Goal: Information Seeking & Learning: Understand process/instructions

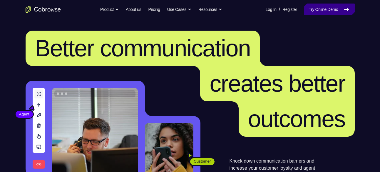
click at [343, 8] on icon at bounding box center [346, 9] width 7 height 7
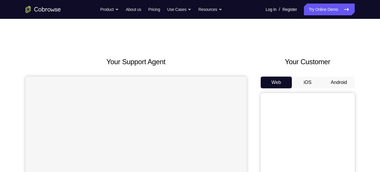
click at [326, 77] on button "Android" at bounding box center [338, 82] width 31 height 12
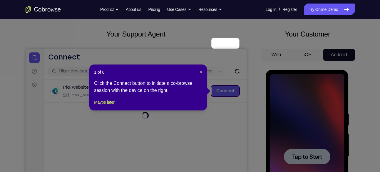
scroll to position [75, 0]
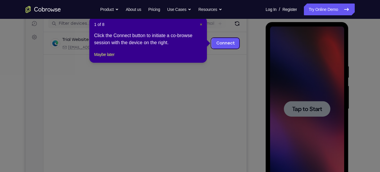
click at [202, 25] on span "×" at bounding box center [201, 24] width 2 height 5
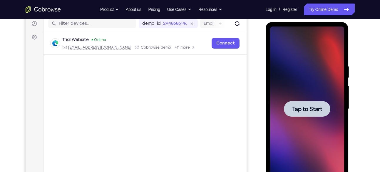
click at [309, 101] on div at bounding box center [307, 109] width 46 height 16
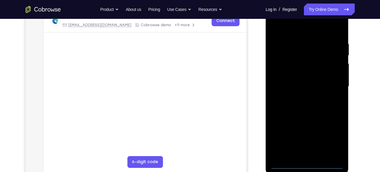
scroll to position [100, 0]
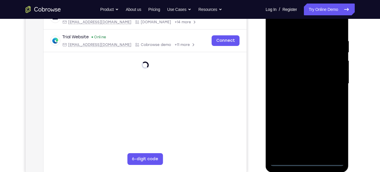
click at [308, 161] on div at bounding box center [307, 83] width 74 height 165
click at [334, 134] on div at bounding box center [307, 83] width 74 height 165
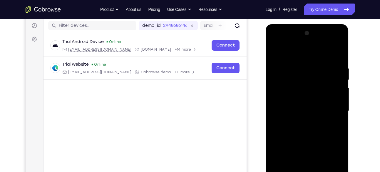
click at [294, 54] on div at bounding box center [307, 110] width 74 height 165
click at [286, 79] on div at bounding box center [307, 110] width 74 height 165
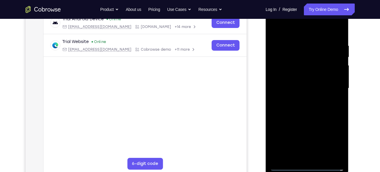
scroll to position [96, 0]
click at [299, 123] on div at bounding box center [307, 88] width 74 height 165
click at [303, 103] on div at bounding box center [307, 88] width 74 height 165
click at [298, 101] on div at bounding box center [307, 88] width 74 height 165
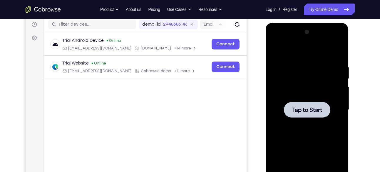
scroll to position [76, 0]
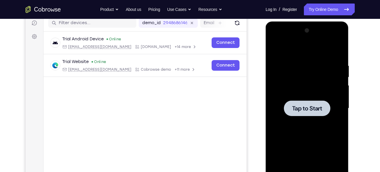
click at [308, 118] on div at bounding box center [307, 108] width 74 height 165
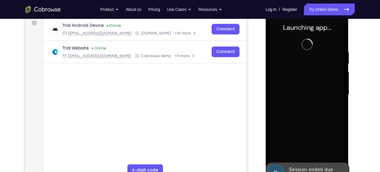
scroll to position [109, 0]
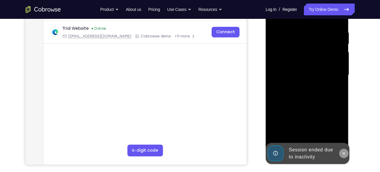
click at [342, 152] on icon at bounding box center [343, 153] width 5 height 5
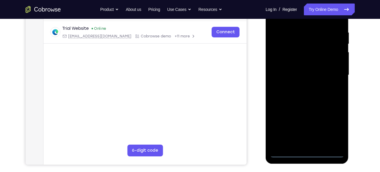
click at [307, 152] on div at bounding box center [307, 75] width 74 height 165
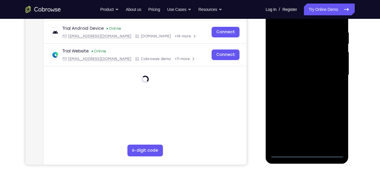
click at [333, 125] on div at bounding box center [307, 75] width 74 height 165
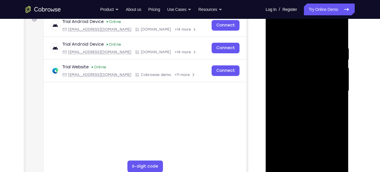
scroll to position [71, 0]
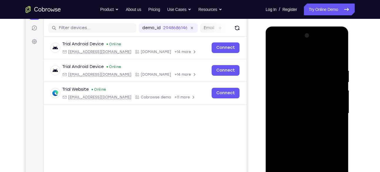
click at [293, 55] on div at bounding box center [307, 113] width 74 height 165
click at [291, 77] on div at bounding box center [307, 113] width 74 height 165
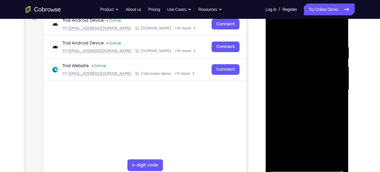
click at [306, 125] on div at bounding box center [307, 89] width 74 height 165
click at [304, 104] on div at bounding box center [307, 89] width 74 height 165
click at [339, 158] on div at bounding box center [307, 89] width 74 height 165
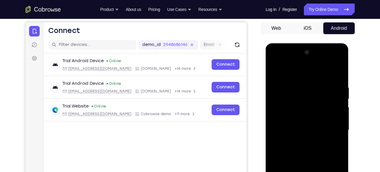
scroll to position [54, 0]
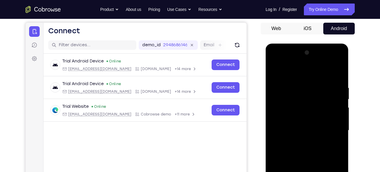
click at [311, 61] on div at bounding box center [307, 130] width 74 height 165
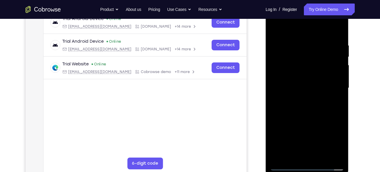
scroll to position [97, 0]
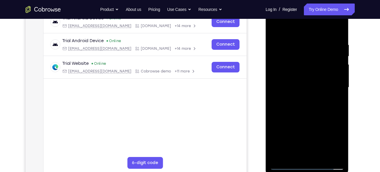
click at [341, 155] on div at bounding box center [307, 87] width 74 height 165
click at [309, 102] on div at bounding box center [307, 87] width 74 height 165
click at [295, 116] on div at bounding box center [307, 87] width 74 height 165
click at [278, 120] on div at bounding box center [307, 87] width 74 height 165
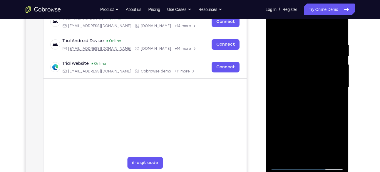
click at [279, 120] on div at bounding box center [307, 87] width 74 height 165
click at [280, 120] on div at bounding box center [307, 87] width 74 height 165
click at [281, 120] on div at bounding box center [307, 87] width 74 height 165
click at [283, 120] on div at bounding box center [307, 87] width 74 height 165
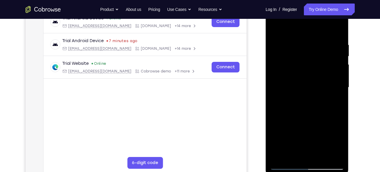
click at [285, 120] on div at bounding box center [307, 87] width 74 height 165
click at [286, 120] on div at bounding box center [307, 87] width 74 height 165
click at [288, 120] on div at bounding box center [307, 87] width 74 height 165
click at [290, 120] on div at bounding box center [307, 87] width 74 height 165
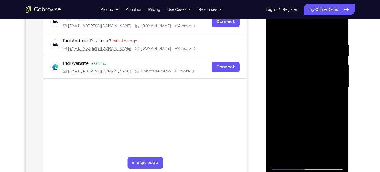
click at [291, 120] on div at bounding box center [307, 87] width 74 height 165
click at [292, 120] on div at bounding box center [307, 87] width 74 height 165
click at [295, 120] on div at bounding box center [307, 87] width 74 height 165
click at [296, 120] on div at bounding box center [307, 87] width 74 height 165
click at [302, 120] on div at bounding box center [307, 87] width 74 height 165
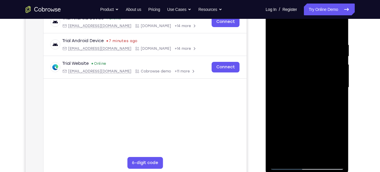
click at [305, 120] on div at bounding box center [307, 87] width 74 height 165
click at [310, 120] on div at bounding box center [307, 87] width 74 height 165
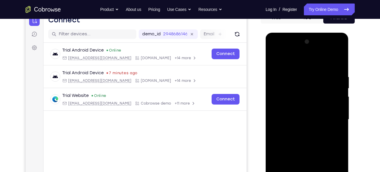
scroll to position [64, 0]
click at [311, 50] on div at bounding box center [307, 119] width 74 height 165
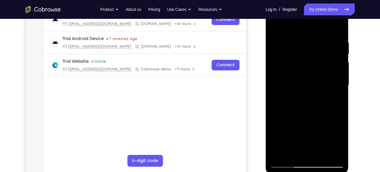
scroll to position [99, 0]
click at [342, 155] on div at bounding box center [307, 84] width 74 height 165
click at [314, 100] on div at bounding box center [307, 84] width 74 height 165
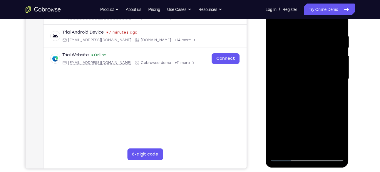
click at [294, 104] on div at bounding box center [307, 78] width 74 height 165
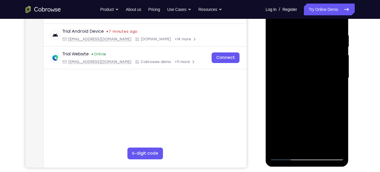
scroll to position [106, 0]
click at [276, 114] on div at bounding box center [307, 77] width 74 height 165
click at [277, 114] on div at bounding box center [307, 77] width 74 height 165
click at [278, 114] on div at bounding box center [307, 77] width 74 height 165
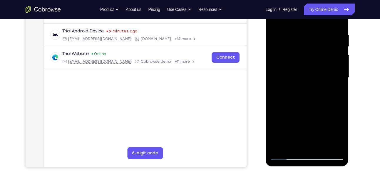
click at [280, 114] on div at bounding box center [307, 77] width 74 height 165
click at [281, 114] on div at bounding box center [307, 77] width 74 height 165
click at [282, 114] on div at bounding box center [307, 77] width 74 height 165
click at [283, 114] on div at bounding box center [307, 77] width 74 height 165
click at [285, 114] on div at bounding box center [307, 77] width 74 height 165
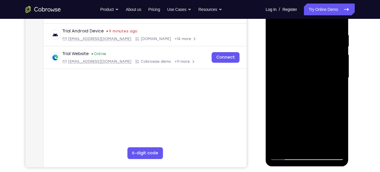
click at [288, 114] on div at bounding box center [307, 77] width 74 height 165
click at [293, 114] on div at bounding box center [307, 77] width 74 height 165
click at [291, 114] on div at bounding box center [307, 77] width 74 height 165
click at [294, 113] on div at bounding box center [307, 77] width 74 height 165
click at [296, 113] on div at bounding box center [307, 77] width 74 height 165
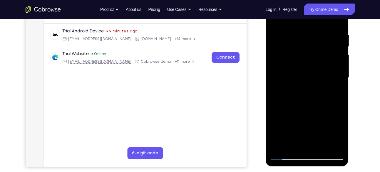
click at [301, 114] on div at bounding box center [307, 77] width 74 height 165
click at [304, 114] on div at bounding box center [307, 77] width 74 height 165
click at [307, 114] on div at bounding box center [307, 77] width 74 height 165
click at [310, 114] on div at bounding box center [307, 77] width 74 height 165
click at [316, 113] on div at bounding box center [307, 77] width 74 height 165
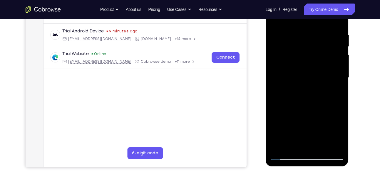
click at [318, 113] on div at bounding box center [307, 77] width 74 height 165
click at [322, 114] on div at bounding box center [307, 77] width 74 height 165
click at [324, 114] on div at bounding box center [307, 77] width 74 height 165
click at [326, 114] on div at bounding box center [307, 77] width 74 height 165
click at [328, 114] on div at bounding box center [307, 77] width 74 height 165
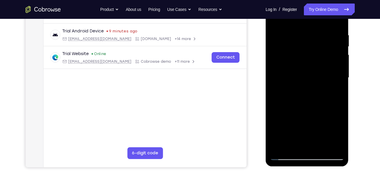
click at [331, 114] on div at bounding box center [307, 77] width 74 height 165
click at [333, 114] on div at bounding box center [307, 77] width 74 height 165
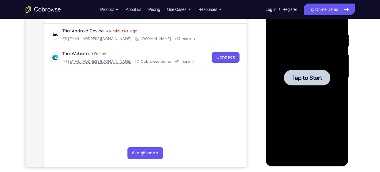
click at [308, 82] on div at bounding box center [307, 78] width 46 height 16
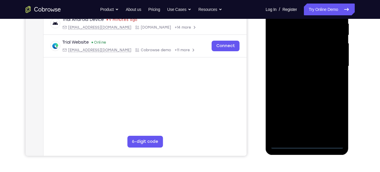
scroll to position [118, 0]
click at [308, 144] on div at bounding box center [307, 66] width 74 height 165
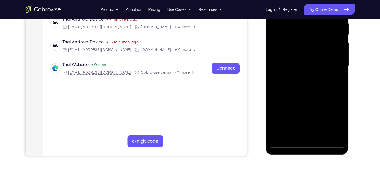
click at [335, 117] on div at bounding box center [307, 66] width 74 height 165
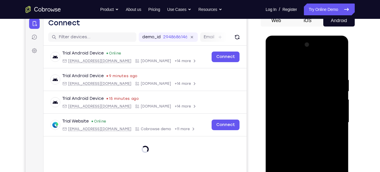
scroll to position [92, 0]
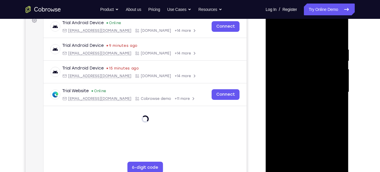
click at [334, 145] on div at bounding box center [307, 92] width 74 height 165
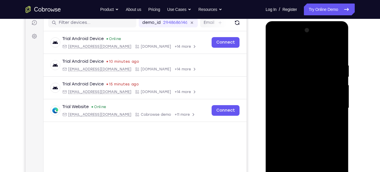
scroll to position [72, 0]
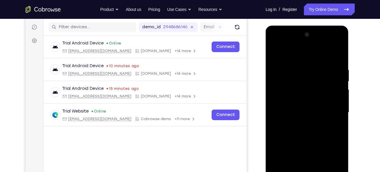
click at [291, 53] on div at bounding box center [307, 112] width 74 height 165
click at [289, 77] on div at bounding box center [307, 112] width 74 height 165
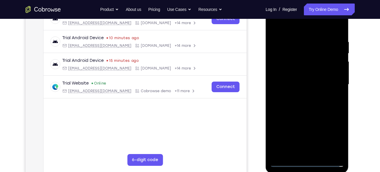
scroll to position [101, 0]
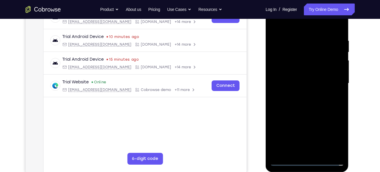
click at [304, 115] on div at bounding box center [307, 83] width 74 height 165
click at [299, 95] on div at bounding box center [307, 83] width 74 height 165
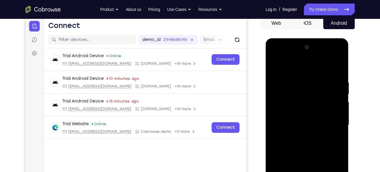
scroll to position [58, 0]
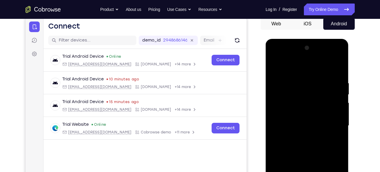
click at [300, 55] on div at bounding box center [307, 125] width 74 height 165
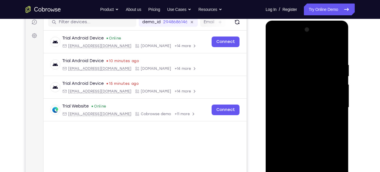
scroll to position [95, 0]
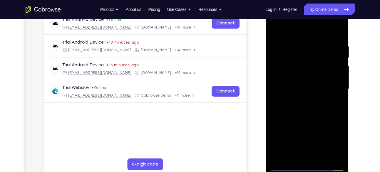
click at [338, 155] on div at bounding box center [307, 88] width 74 height 165
click at [308, 99] on div at bounding box center [307, 88] width 74 height 165
click at [304, 90] on div at bounding box center [307, 88] width 74 height 165
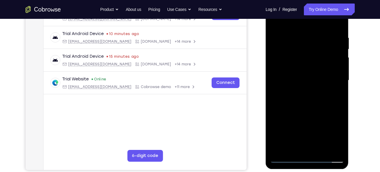
scroll to position [104, 0]
click at [290, 96] on div at bounding box center [307, 80] width 74 height 165
click at [276, 113] on div at bounding box center [307, 80] width 74 height 165
click at [277, 113] on div at bounding box center [307, 80] width 74 height 165
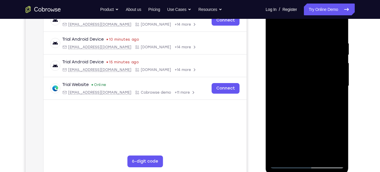
scroll to position [98, 0]
click at [291, 113] on div at bounding box center [307, 86] width 74 height 165
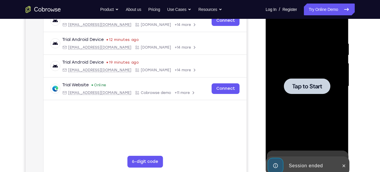
click at [298, 83] on span "Tap to Start" at bounding box center [307, 86] width 30 height 6
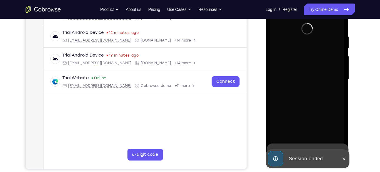
scroll to position [105, 0]
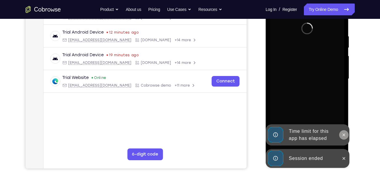
click at [343, 136] on icon at bounding box center [343, 134] width 5 height 5
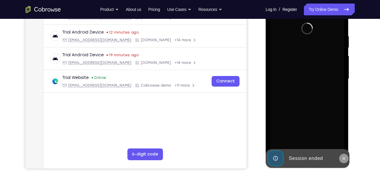
click at [343, 158] on icon at bounding box center [344, 158] width 3 height 3
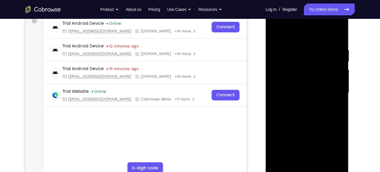
scroll to position [92, 0]
click at [306, 170] on div at bounding box center [307, 92] width 74 height 165
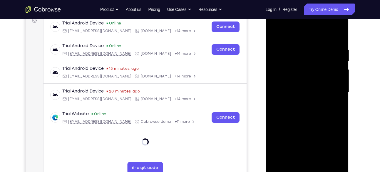
click at [330, 144] on div at bounding box center [307, 92] width 74 height 165
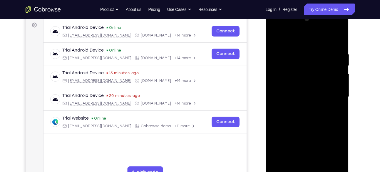
scroll to position [84, 0]
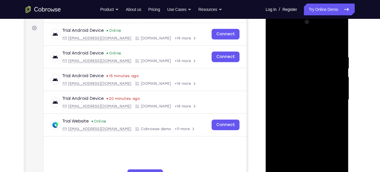
click at [294, 41] on div at bounding box center [307, 99] width 74 height 165
click at [297, 64] on div at bounding box center [307, 99] width 74 height 165
click at [304, 131] on div at bounding box center [307, 99] width 74 height 165
click at [305, 134] on div at bounding box center [307, 99] width 74 height 165
click at [304, 111] on div at bounding box center [307, 99] width 74 height 165
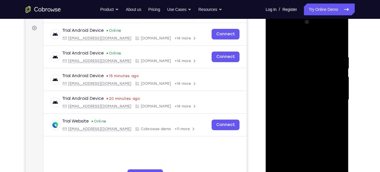
scroll to position [69, 0]
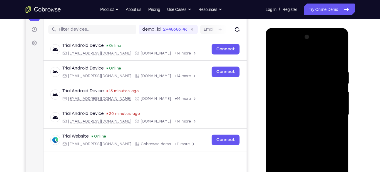
click at [310, 48] on div at bounding box center [307, 114] width 74 height 165
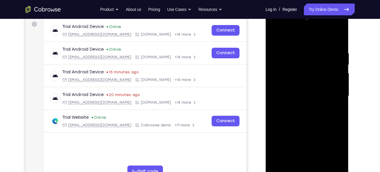
click at [341, 164] on div at bounding box center [307, 96] width 74 height 165
click at [309, 103] on div at bounding box center [307, 96] width 74 height 165
click at [307, 93] on div at bounding box center [307, 96] width 74 height 165
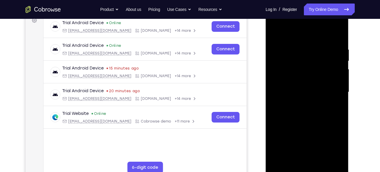
scroll to position [93, 0]
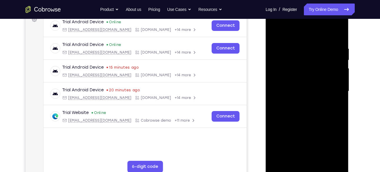
click at [283, 113] on div at bounding box center [307, 91] width 74 height 165
click at [284, 124] on div at bounding box center [307, 91] width 74 height 165
click at [285, 124] on div at bounding box center [307, 91] width 74 height 165
click at [286, 125] on div at bounding box center [307, 91] width 74 height 165
click at [287, 125] on div at bounding box center [307, 91] width 74 height 165
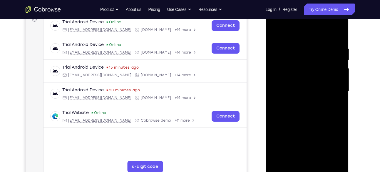
click at [288, 125] on div at bounding box center [307, 91] width 74 height 165
click at [291, 125] on div at bounding box center [307, 91] width 74 height 165
click at [293, 125] on div at bounding box center [307, 91] width 74 height 165
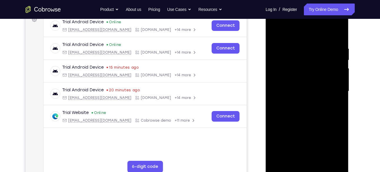
click at [294, 125] on div at bounding box center [307, 91] width 74 height 165
click at [295, 125] on div at bounding box center [307, 91] width 74 height 165
click at [297, 125] on div at bounding box center [307, 91] width 74 height 165
click at [298, 125] on div at bounding box center [307, 91] width 74 height 165
click at [299, 125] on div at bounding box center [307, 91] width 74 height 165
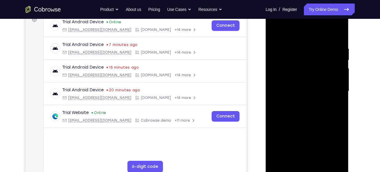
click at [301, 124] on div at bounding box center [307, 91] width 74 height 165
click at [304, 124] on div at bounding box center [307, 91] width 74 height 165
click at [305, 124] on div at bounding box center [307, 91] width 74 height 165
click at [308, 124] on div at bounding box center [307, 91] width 74 height 165
click at [312, 124] on div at bounding box center [307, 91] width 74 height 165
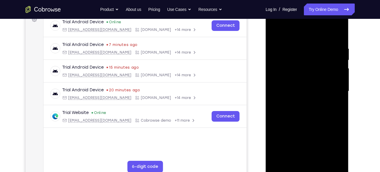
click at [315, 124] on div at bounding box center [307, 91] width 74 height 165
click at [318, 123] on div at bounding box center [307, 91] width 74 height 165
click at [323, 124] on div at bounding box center [307, 91] width 74 height 165
click at [328, 124] on div at bounding box center [307, 91] width 74 height 165
click at [331, 124] on div at bounding box center [307, 91] width 74 height 165
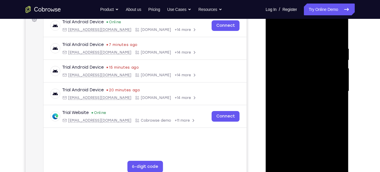
click at [333, 124] on div at bounding box center [307, 91] width 74 height 165
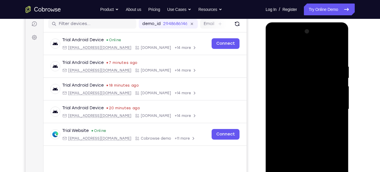
click at [306, 39] on div at bounding box center [307, 109] width 74 height 165
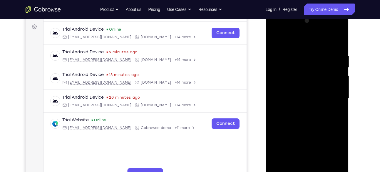
scroll to position [87, 0]
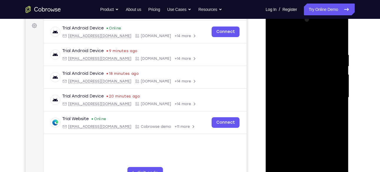
click at [339, 166] on div at bounding box center [307, 97] width 74 height 165
click at [311, 104] on div at bounding box center [307, 97] width 74 height 165
click at [276, 135] on div at bounding box center [307, 97] width 74 height 165
click at [290, 112] on div at bounding box center [307, 97] width 74 height 165
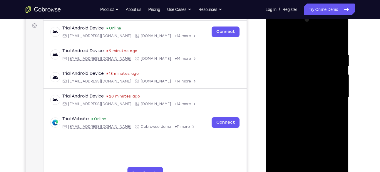
click at [275, 133] on div at bounding box center [307, 97] width 74 height 165
click at [277, 134] on div at bounding box center [307, 97] width 74 height 165
click at [278, 134] on div at bounding box center [307, 97] width 74 height 165
click at [279, 134] on div at bounding box center [307, 97] width 74 height 165
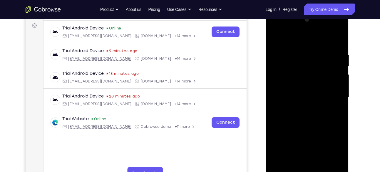
click at [281, 134] on div at bounding box center [307, 97] width 74 height 165
click at [282, 134] on div at bounding box center [307, 97] width 74 height 165
click at [283, 134] on div at bounding box center [307, 97] width 74 height 165
click at [285, 134] on div at bounding box center [307, 97] width 74 height 165
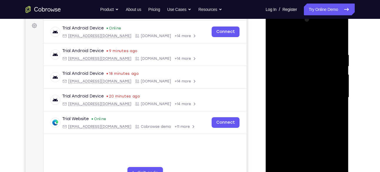
click at [286, 134] on div at bounding box center [307, 97] width 74 height 165
click at [287, 134] on div at bounding box center [307, 97] width 74 height 165
click at [291, 134] on div at bounding box center [307, 97] width 74 height 165
click at [293, 134] on div at bounding box center [307, 97] width 74 height 165
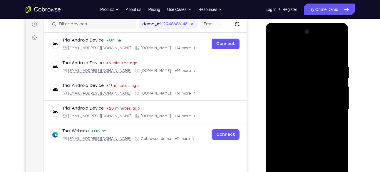
scroll to position [74, 0]
click at [320, 40] on div at bounding box center [307, 109] width 74 height 165
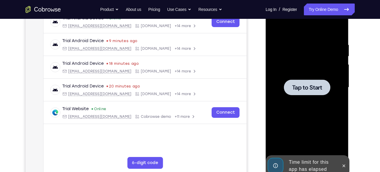
scroll to position [96, 0]
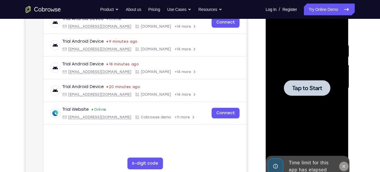
click at [346, 162] on button at bounding box center [343, 165] width 9 height 9
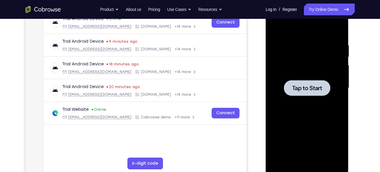
click at [314, 88] on span "Tap to Start" at bounding box center [307, 88] width 30 height 6
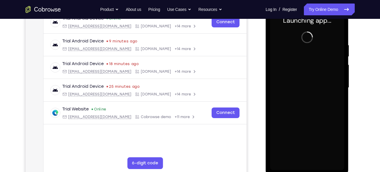
scroll to position [97, 0]
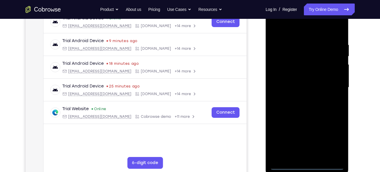
click at [308, 165] on div at bounding box center [307, 87] width 74 height 165
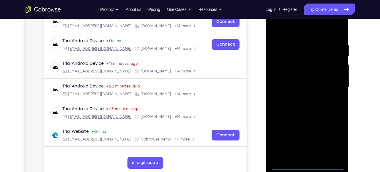
click at [333, 142] on div at bounding box center [307, 87] width 74 height 165
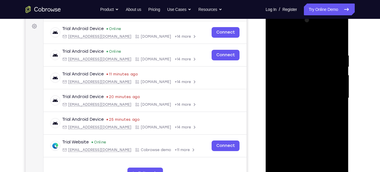
scroll to position [84, 0]
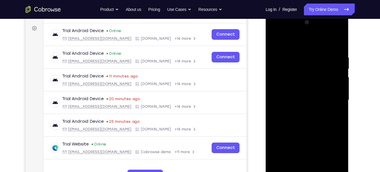
click at [293, 43] on div at bounding box center [307, 100] width 74 height 165
click at [301, 69] on div at bounding box center [307, 100] width 74 height 165
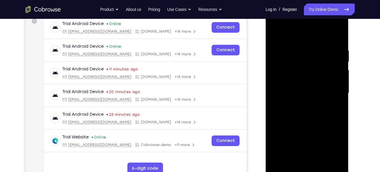
click at [300, 130] on div at bounding box center [307, 93] width 74 height 165
click at [302, 105] on div at bounding box center [307, 93] width 74 height 165
click at [308, 26] on div at bounding box center [307, 93] width 74 height 165
click at [339, 158] on div at bounding box center [307, 93] width 74 height 165
click at [321, 137] on div at bounding box center [307, 93] width 74 height 165
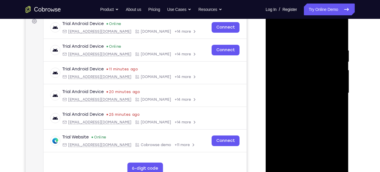
click at [321, 137] on div at bounding box center [307, 93] width 74 height 165
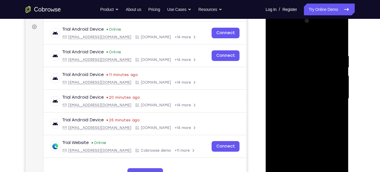
click at [297, 127] on div at bounding box center [307, 98] width 74 height 165
click at [287, 130] on div at bounding box center [307, 98] width 74 height 165
click at [279, 131] on div at bounding box center [307, 98] width 74 height 165
click at [282, 131] on div at bounding box center [307, 98] width 74 height 165
click at [285, 131] on div at bounding box center [307, 98] width 74 height 165
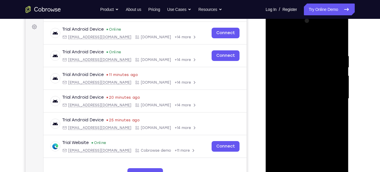
click at [287, 131] on div at bounding box center [307, 98] width 74 height 165
click at [284, 132] on div at bounding box center [307, 98] width 74 height 165
click at [283, 132] on div at bounding box center [307, 98] width 74 height 165
click at [288, 130] on div at bounding box center [307, 98] width 74 height 165
click at [290, 132] on div at bounding box center [307, 98] width 74 height 165
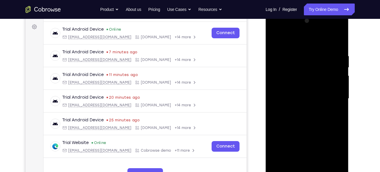
click at [291, 131] on div at bounding box center [307, 98] width 74 height 165
click at [292, 131] on div at bounding box center [307, 98] width 74 height 165
click at [293, 131] on div at bounding box center [307, 98] width 74 height 165
click at [295, 131] on div at bounding box center [307, 98] width 74 height 165
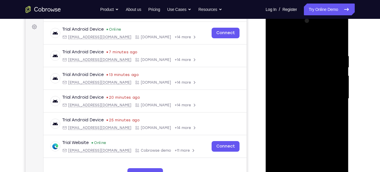
click at [295, 131] on div at bounding box center [307, 98] width 74 height 165
click at [297, 131] on div at bounding box center [307, 98] width 74 height 165
click at [298, 131] on div at bounding box center [307, 98] width 74 height 165
click at [300, 132] on div at bounding box center [307, 98] width 74 height 165
click at [301, 132] on div at bounding box center [307, 98] width 74 height 165
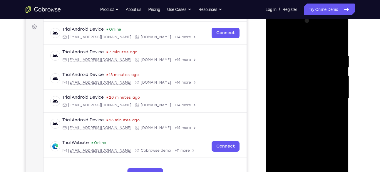
click at [303, 132] on div at bounding box center [307, 98] width 74 height 165
click at [305, 132] on div at bounding box center [307, 98] width 74 height 165
click at [310, 132] on div at bounding box center [307, 98] width 74 height 165
click at [311, 132] on div at bounding box center [307, 98] width 74 height 165
click at [314, 132] on div at bounding box center [307, 98] width 74 height 165
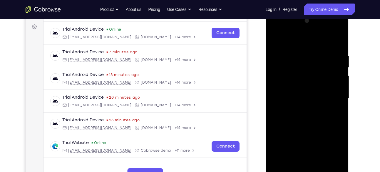
click at [317, 132] on div at bounding box center [307, 98] width 74 height 165
click at [320, 132] on div at bounding box center [307, 98] width 74 height 165
click at [323, 132] on div at bounding box center [307, 98] width 74 height 165
click at [326, 131] on div at bounding box center [307, 98] width 74 height 165
click at [328, 131] on div at bounding box center [307, 98] width 74 height 165
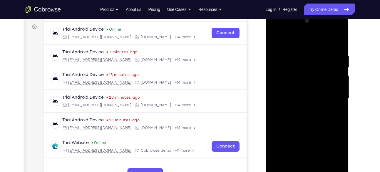
click at [332, 132] on div at bounding box center [307, 98] width 74 height 165
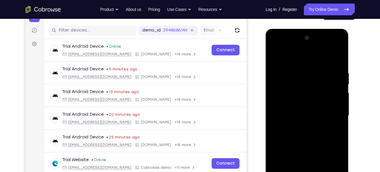
click at [303, 48] on div at bounding box center [307, 115] width 74 height 165
click at [311, 47] on div at bounding box center [307, 115] width 74 height 165
click at [314, 47] on div at bounding box center [307, 115] width 74 height 165
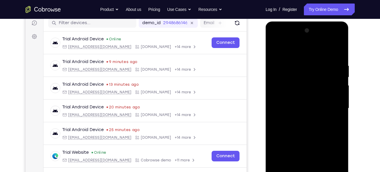
scroll to position [76, 0]
click at [312, 109] on div at bounding box center [307, 108] width 74 height 165
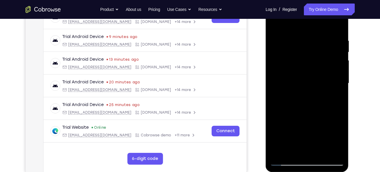
scroll to position [103, 0]
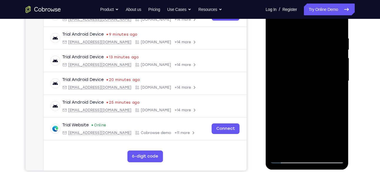
click at [290, 96] on div at bounding box center [307, 81] width 74 height 165
click at [276, 117] on div at bounding box center [307, 81] width 74 height 165
click at [277, 117] on div at bounding box center [307, 81] width 74 height 165
click at [278, 117] on div at bounding box center [307, 81] width 74 height 165
click at [279, 117] on div at bounding box center [307, 81] width 74 height 165
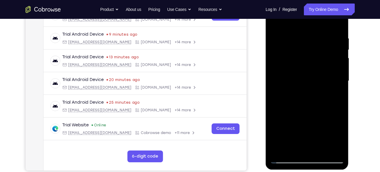
click at [280, 117] on div at bounding box center [307, 81] width 74 height 165
click at [281, 118] on div at bounding box center [307, 81] width 74 height 165
click at [282, 118] on div at bounding box center [307, 81] width 74 height 165
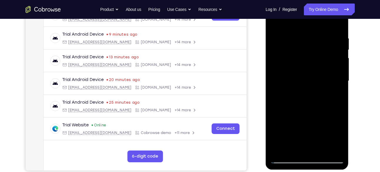
click at [284, 118] on div at bounding box center [307, 81] width 74 height 165
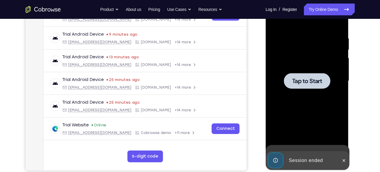
click at [286, 117] on div at bounding box center [307, 81] width 74 height 165
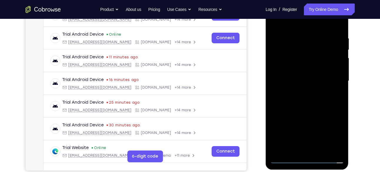
click at [307, 160] on div at bounding box center [307, 81] width 74 height 165
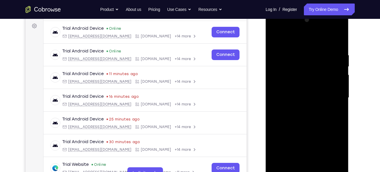
scroll to position [86, 0]
click at [330, 148] on div at bounding box center [307, 98] width 74 height 165
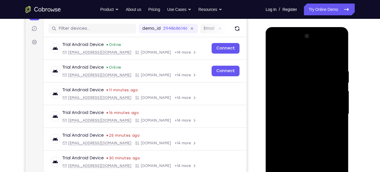
scroll to position [70, 0]
click at [295, 62] on div at bounding box center [307, 114] width 74 height 165
click at [297, 85] on div at bounding box center [307, 114] width 74 height 165
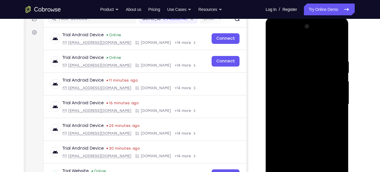
scroll to position [81, 0]
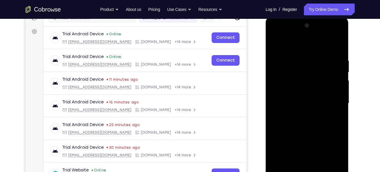
click at [309, 139] on div at bounding box center [307, 103] width 74 height 165
click at [307, 118] on div at bounding box center [307, 103] width 74 height 165
click at [299, 115] on div at bounding box center [307, 103] width 74 height 165
click at [295, 110] on div at bounding box center [307, 103] width 74 height 165
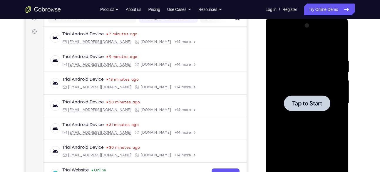
click at [303, 112] on div at bounding box center [307, 103] width 74 height 165
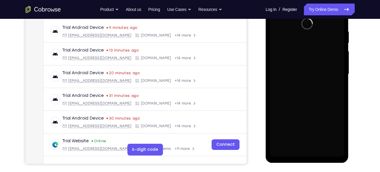
scroll to position [110, 0]
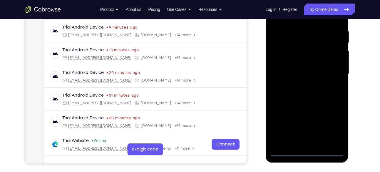
click at [307, 153] on div at bounding box center [307, 73] width 74 height 165
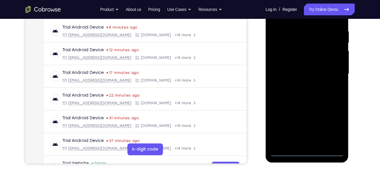
click at [338, 128] on div at bounding box center [307, 73] width 74 height 165
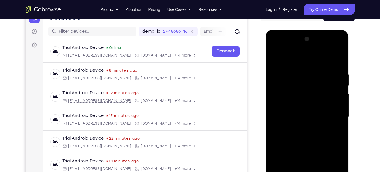
scroll to position [67, 0]
click at [298, 59] on div at bounding box center [307, 117] width 74 height 165
click at [294, 83] on div at bounding box center [307, 117] width 74 height 165
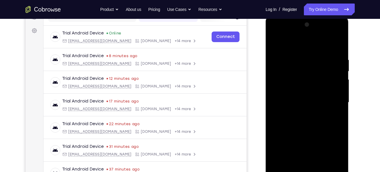
scroll to position [89, 0]
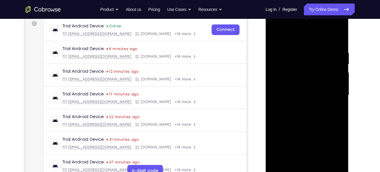
click at [306, 130] on div at bounding box center [307, 95] width 74 height 165
click at [306, 110] on div at bounding box center [307, 95] width 74 height 165
click at [314, 26] on div at bounding box center [307, 95] width 74 height 165
click at [338, 164] on div at bounding box center [307, 95] width 74 height 165
click at [309, 106] on div at bounding box center [307, 95] width 74 height 165
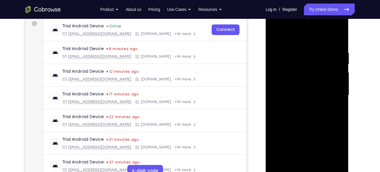
click at [309, 106] on div at bounding box center [307, 95] width 74 height 165
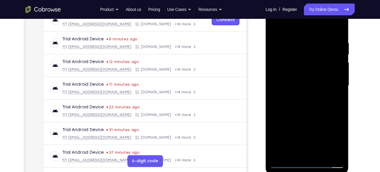
scroll to position [99, 0]
click at [282, 113] on div at bounding box center [307, 85] width 74 height 165
click at [277, 118] on div at bounding box center [307, 85] width 74 height 165
click at [278, 118] on div at bounding box center [307, 85] width 74 height 165
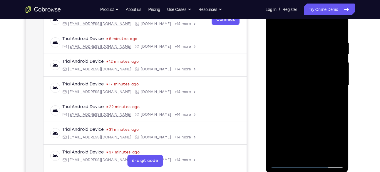
click at [281, 118] on div at bounding box center [307, 85] width 74 height 165
click at [282, 118] on div at bounding box center [307, 85] width 74 height 165
click at [283, 118] on div at bounding box center [307, 85] width 74 height 165
click at [284, 118] on div at bounding box center [307, 85] width 74 height 165
click at [286, 118] on div at bounding box center [307, 85] width 74 height 165
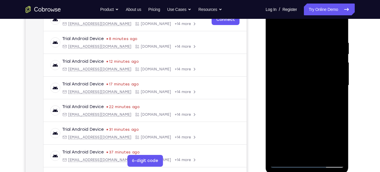
click at [287, 118] on div at bounding box center [307, 85] width 74 height 165
click at [289, 118] on div at bounding box center [307, 85] width 74 height 165
click at [290, 118] on div at bounding box center [307, 85] width 74 height 165
click at [291, 118] on div at bounding box center [307, 85] width 74 height 165
click at [294, 118] on div at bounding box center [307, 85] width 74 height 165
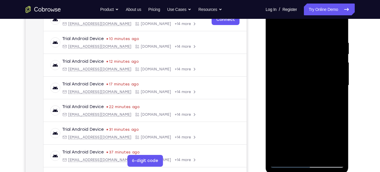
click at [296, 118] on div at bounding box center [307, 85] width 74 height 165
click at [298, 118] on div at bounding box center [307, 85] width 74 height 165
click at [300, 118] on div at bounding box center [307, 85] width 74 height 165
click at [303, 118] on div at bounding box center [307, 85] width 74 height 165
click at [301, 118] on div at bounding box center [307, 85] width 74 height 165
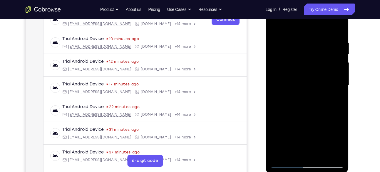
click at [305, 118] on div at bounding box center [307, 85] width 74 height 165
click at [310, 118] on div at bounding box center [307, 85] width 74 height 165
click at [311, 118] on div at bounding box center [307, 85] width 74 height 165
click at [314, 118] on div at bounding box center [307, 85] width 74 height 165
click at [318, 118] on div at bounding box center [307, 85] width 74 height 165
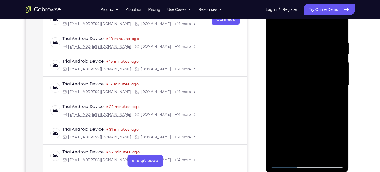
click at [323, 118] on div at bounding box center [307, 85] width 74 height 165
click at [329, 118] on div at bounding box center [307, 85] width 74 height 165
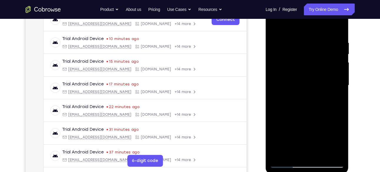
click at [329, 118] on div at bounding box center [307, 85] width 74 height 165
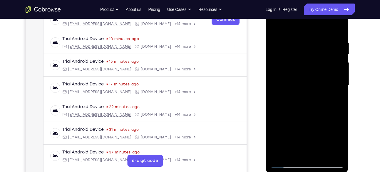
click at [331, 118] on div at bounding box center [307, 85] width 74 height 165
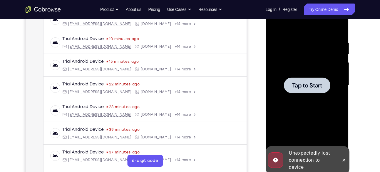
click at [302, 88] on span "Tap to Start" at bounding box center [307, 85] width 30 height 6
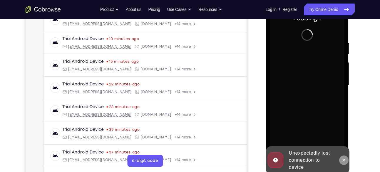
click at [345, 160] on icon at bounding box center [343, 159] width 5 height 5
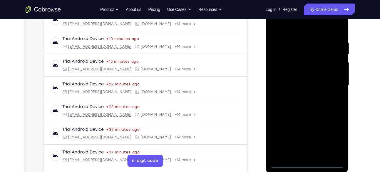
click at [306, 162] on div at bounding box center [307, 85] width 74 height 165
click at [333, 136] on div at bounding box center [307, 85] width 74 height 165
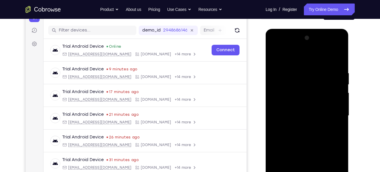
scroll to position [68, 0]
click at [291, 57] on div at bounding box center [307, 115] width 74 height 165
click at [296, 85] on div at bounding box center [307, 115] width 74 height 165
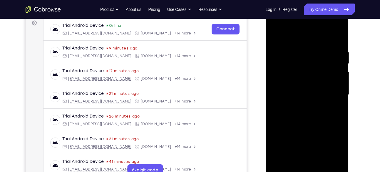
scroll to position [90, 0]
click at [305, 131] on div at bounding box center [307, 94] width 74 height 165
click at [296, 105] on div at bounding box center [307, 94] width 74 height 165
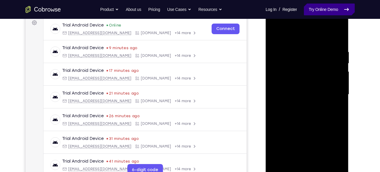
click at [327, 9] on link "Try Online Demo" at bounding box center [329, 10] width 51 height 12
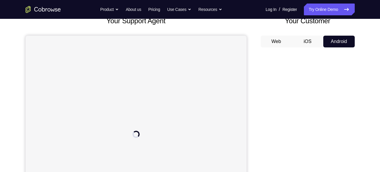
scroll to position [51, 0]
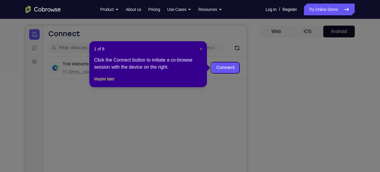
click at [202, 49] on span "×" at bounding box center [201, 48] width 2 height 5
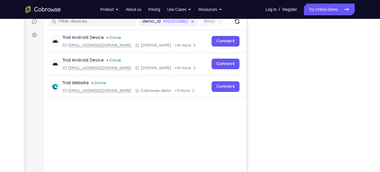
scroll to position [78, 0]
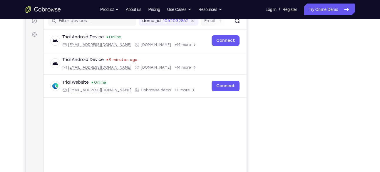
click at [256, 67] on div "Your Support Agent Your Customer Web iOS Android" at bounding box center [190, 87] width 329 height 217
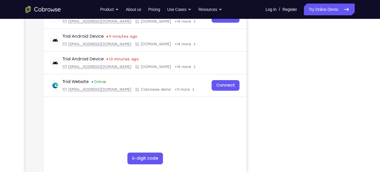
scroll to position [105, 0]
